Goal: Transaction & Acquisition: Purchase product/service

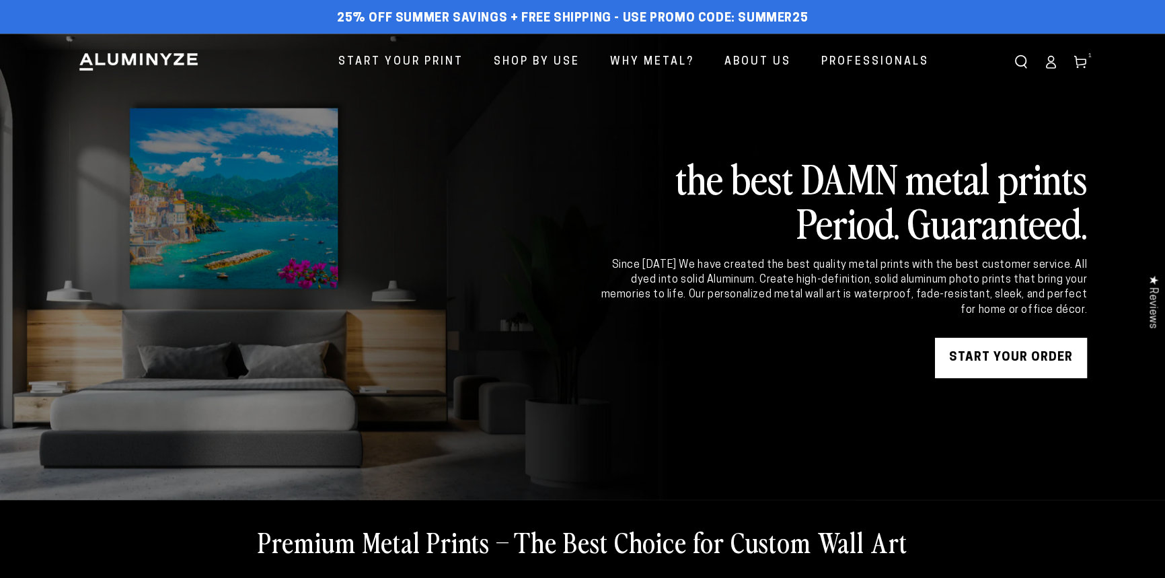
click at [990, 360] on link "START YOUR Order" at bounding box center [1011, 358] width 152 height 40
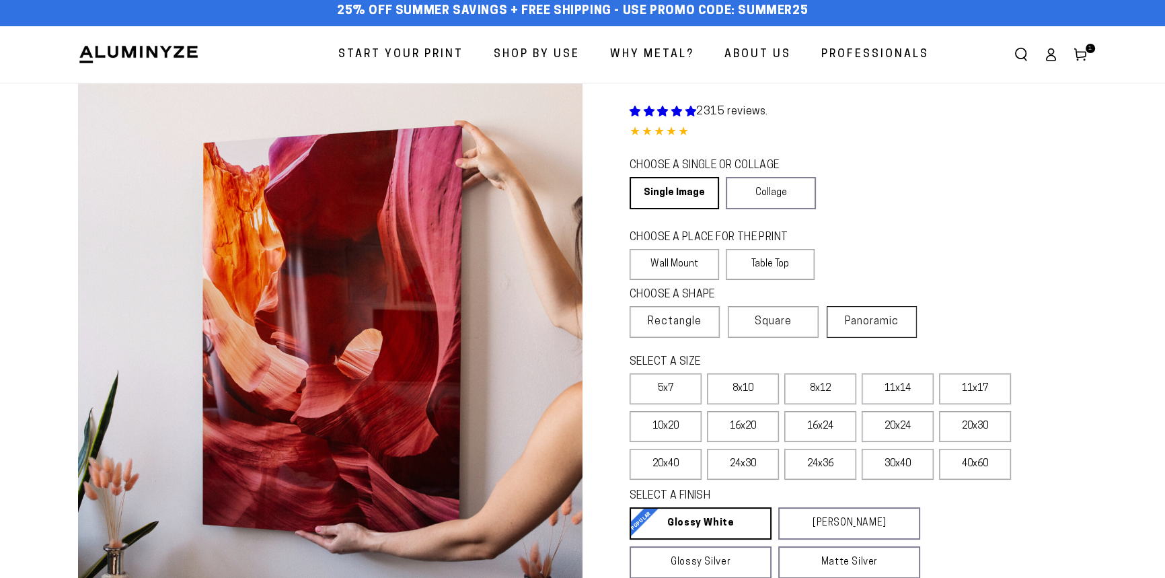
click at [887, 306] on label "Panoramic" at bounding box center [872, 322] width 90 height 32
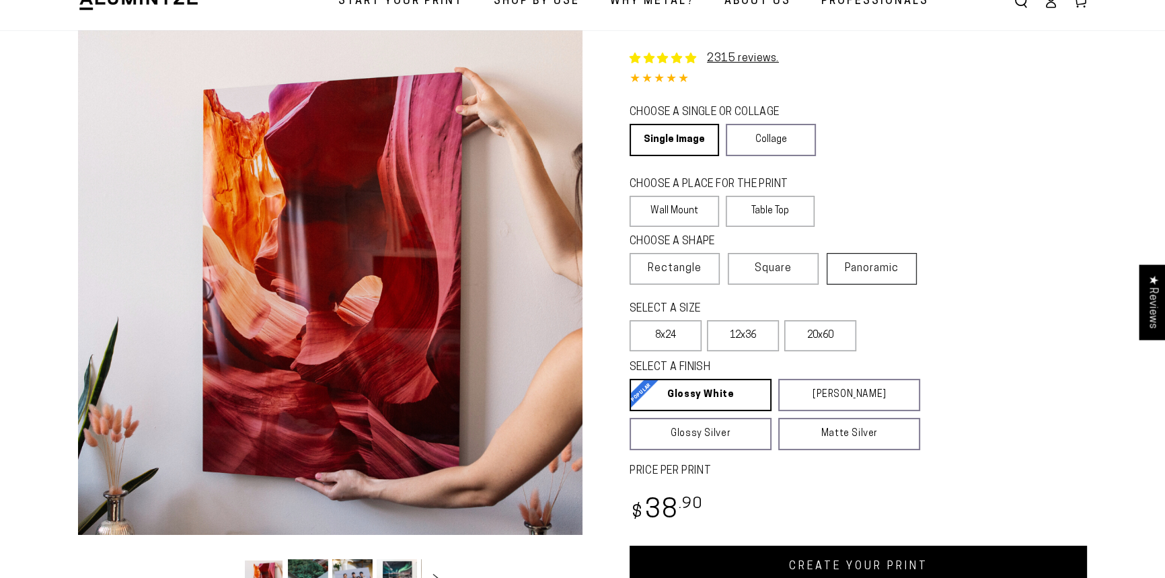
select select "**********"
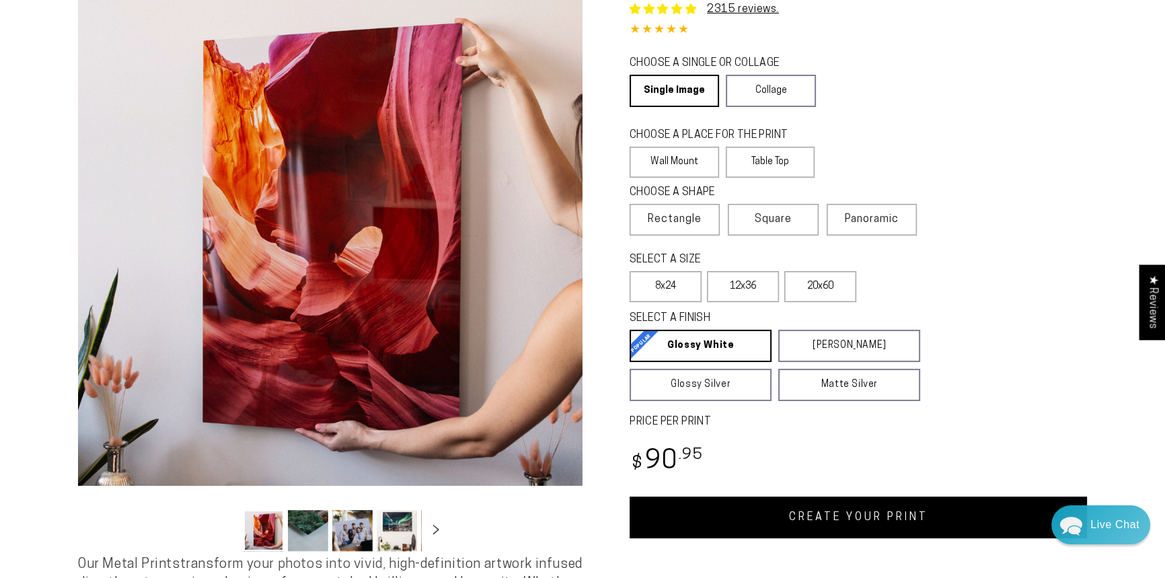
scroll to position [244, 0]
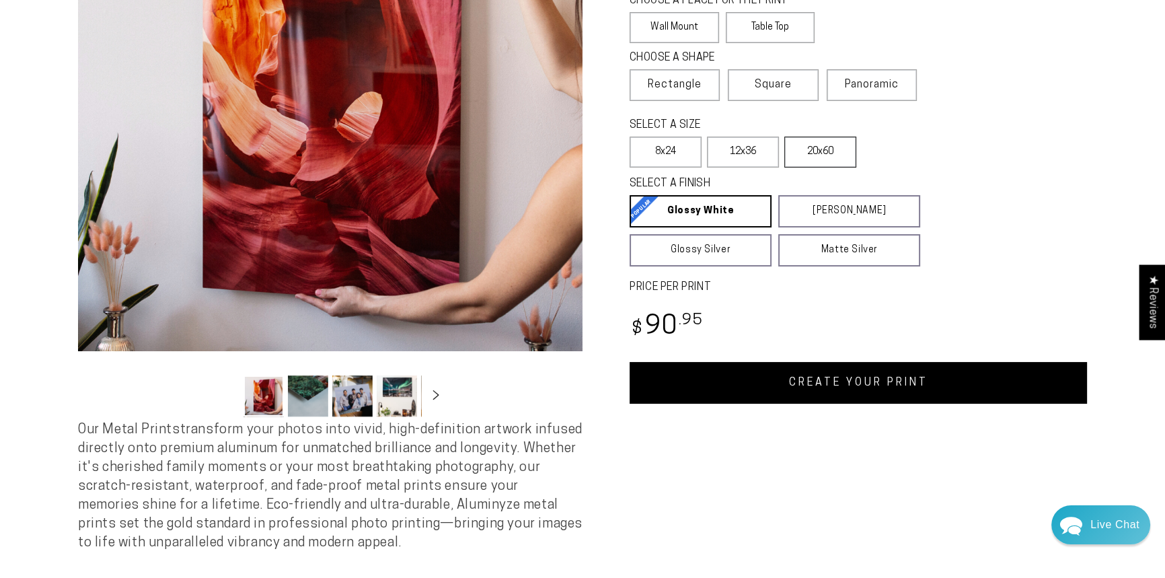
click at [832, 147] on label "20x60" at bounding box center [821, 152] width 72 height 31
click at [873, 397] on link "CREATE YOUR PRINT" at bounding box center [859, 383] width 458 height 42
